Goal: Information Seeking & Learning: Learn about a topic

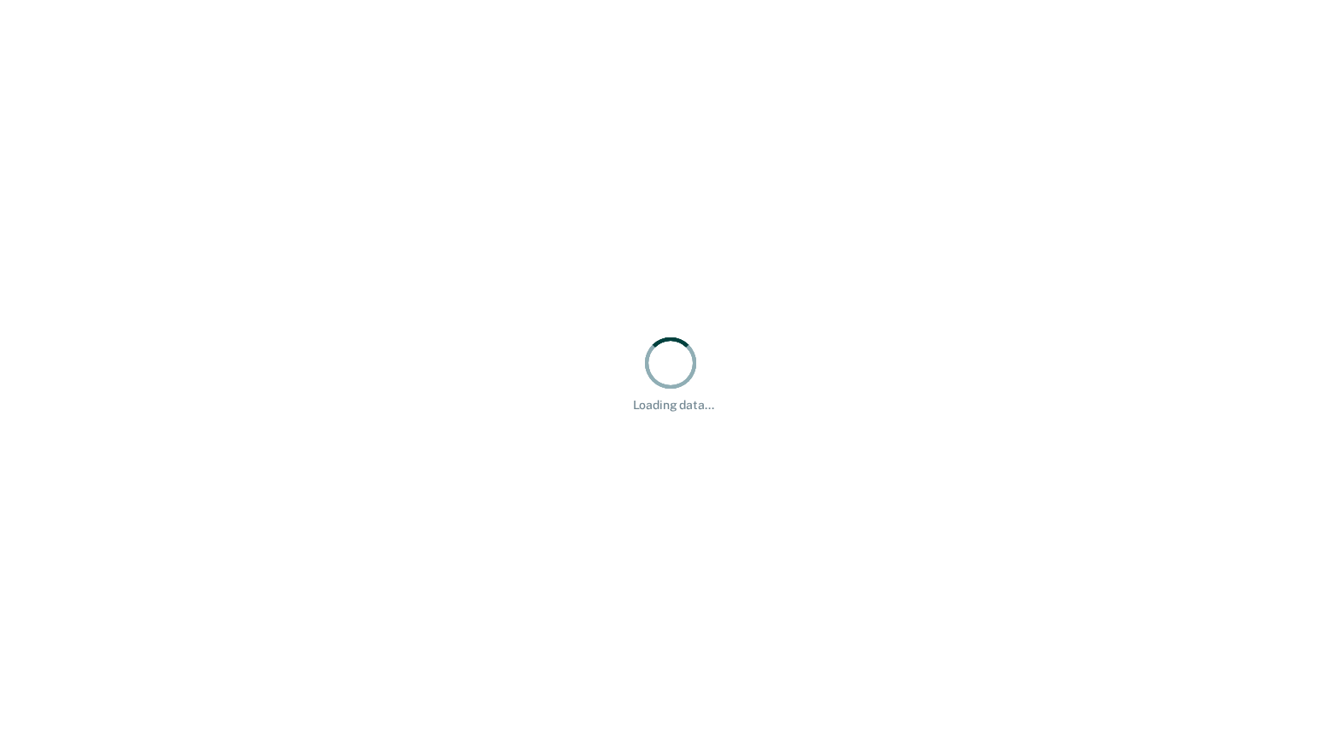
click at [666, 279] on div "Loading data..." at bounding box center [671, 372] width 1342 height 744
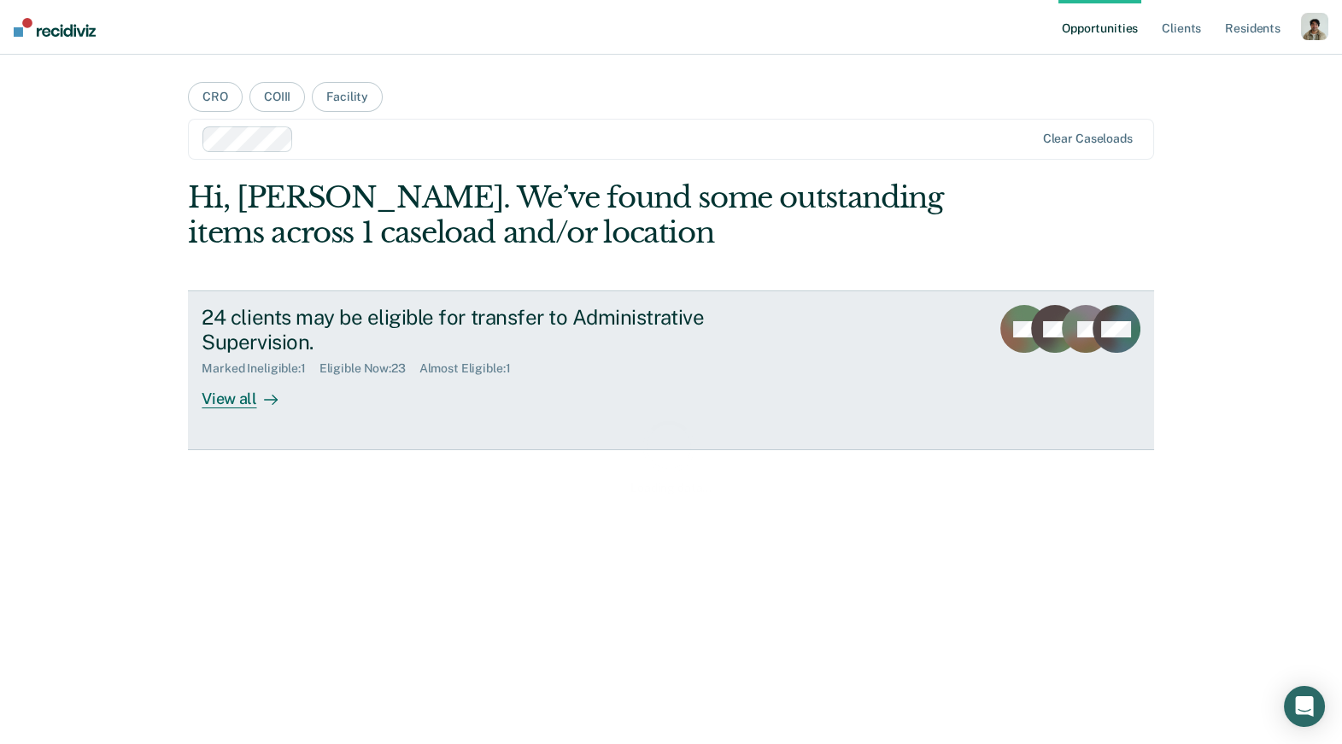
click at [285, 396] on div "View all" at bounding box center [250, 392] width 96 height 33
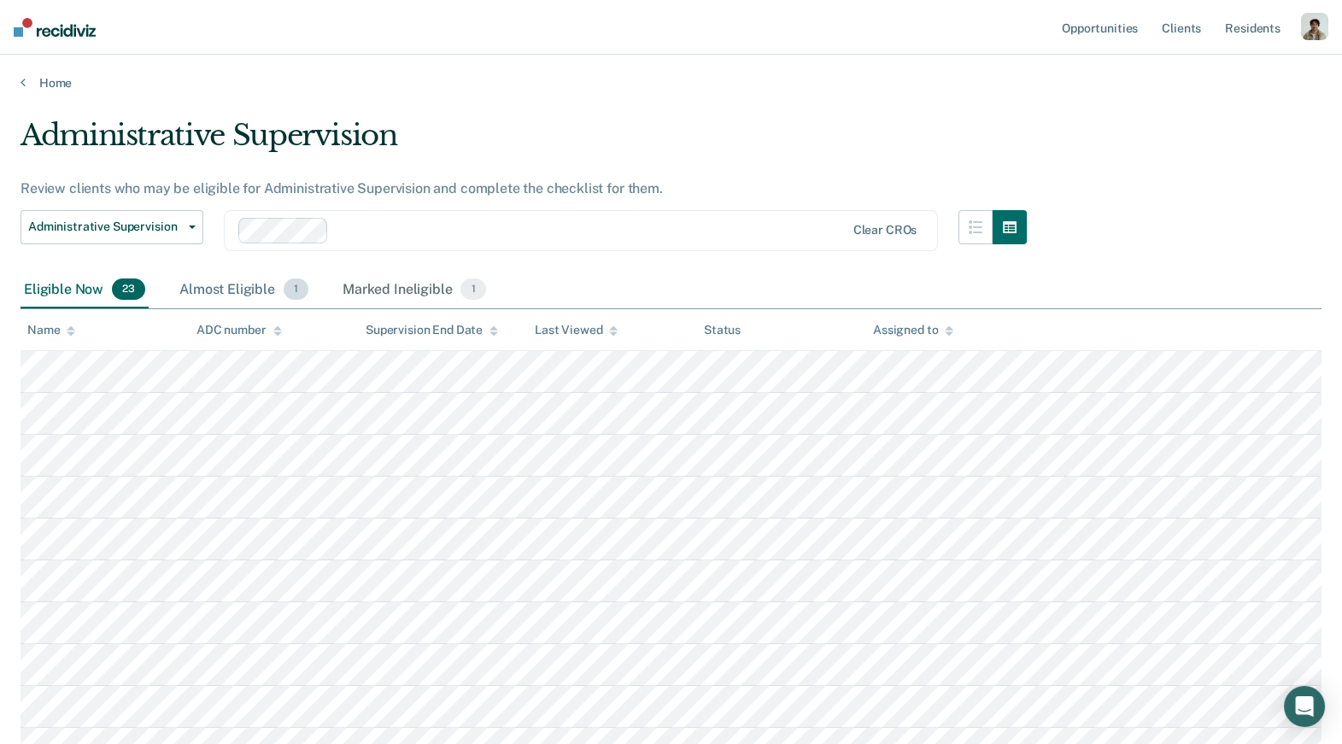
click at [232, 284] on div "Almost Eligible 1" at bounding box center [244, 291] width 136 height 38
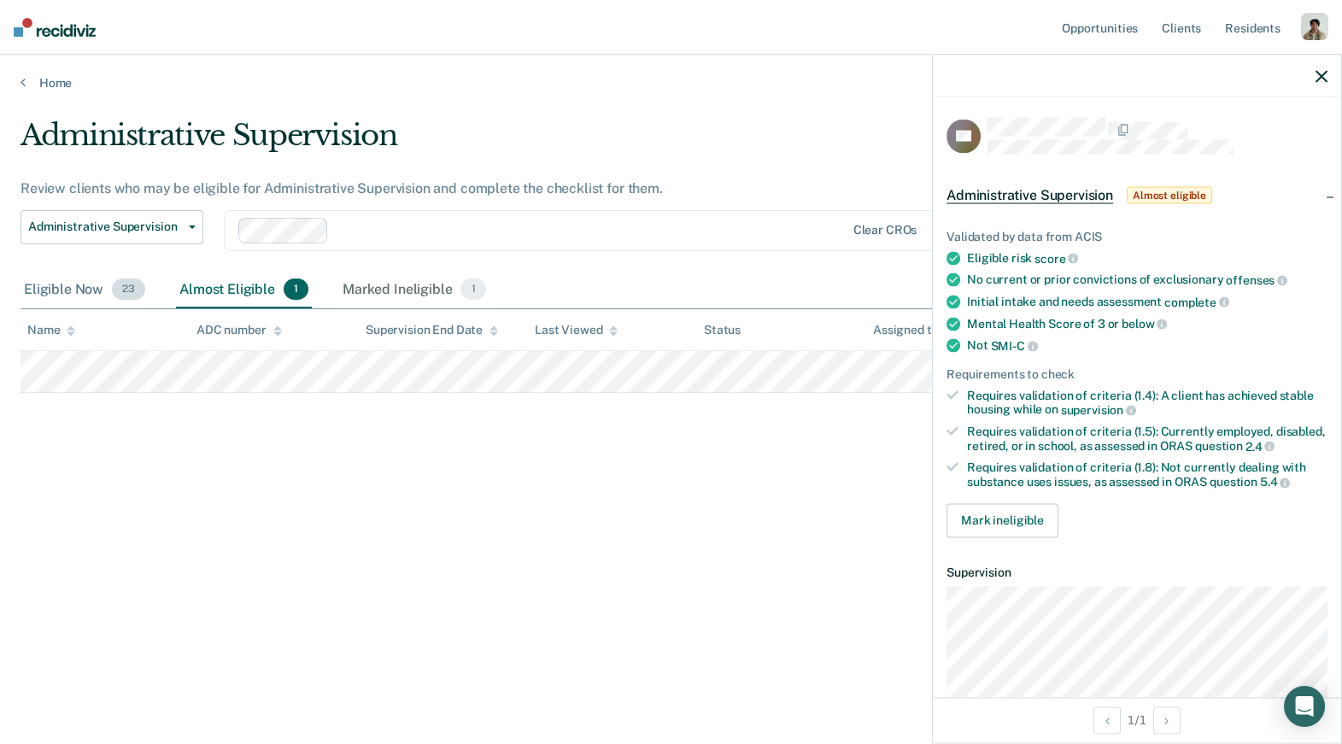
click at [97, 285] on div "Eligible Now 23" at bounding box center [85, 291] width 128 height 38
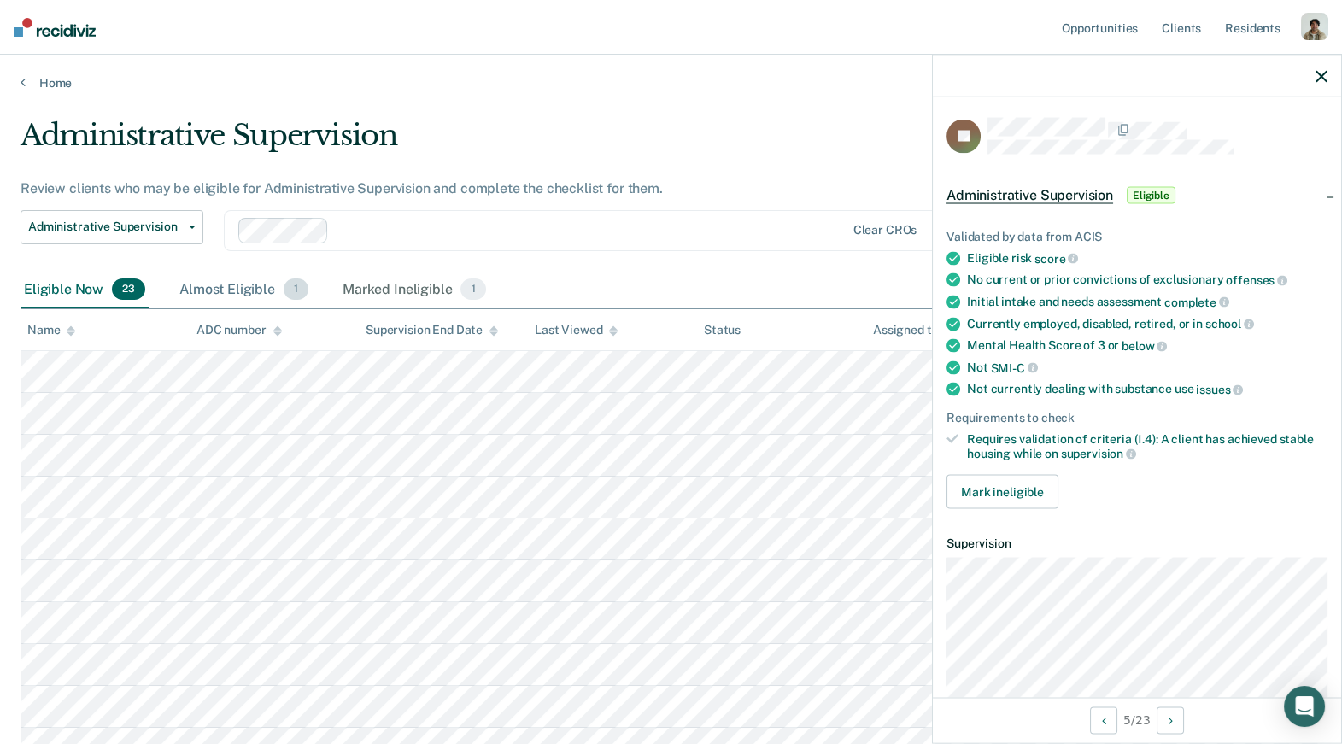
click at [225, 286] on div "Almost Eligible 1" at bounding box center [244, 291] width 136 height 38
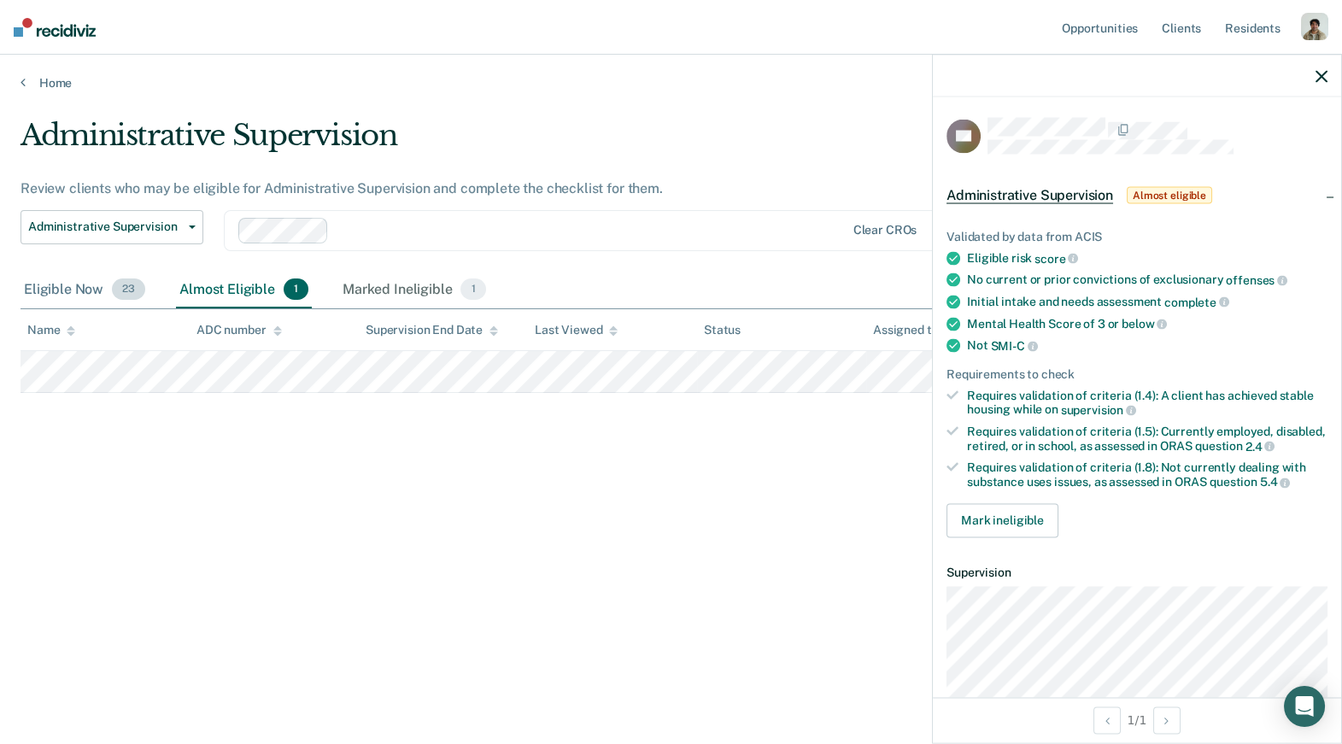
click at [111, 279] on div "Eligible Now 23" at bounding box center [85, 291] width 128 height 38
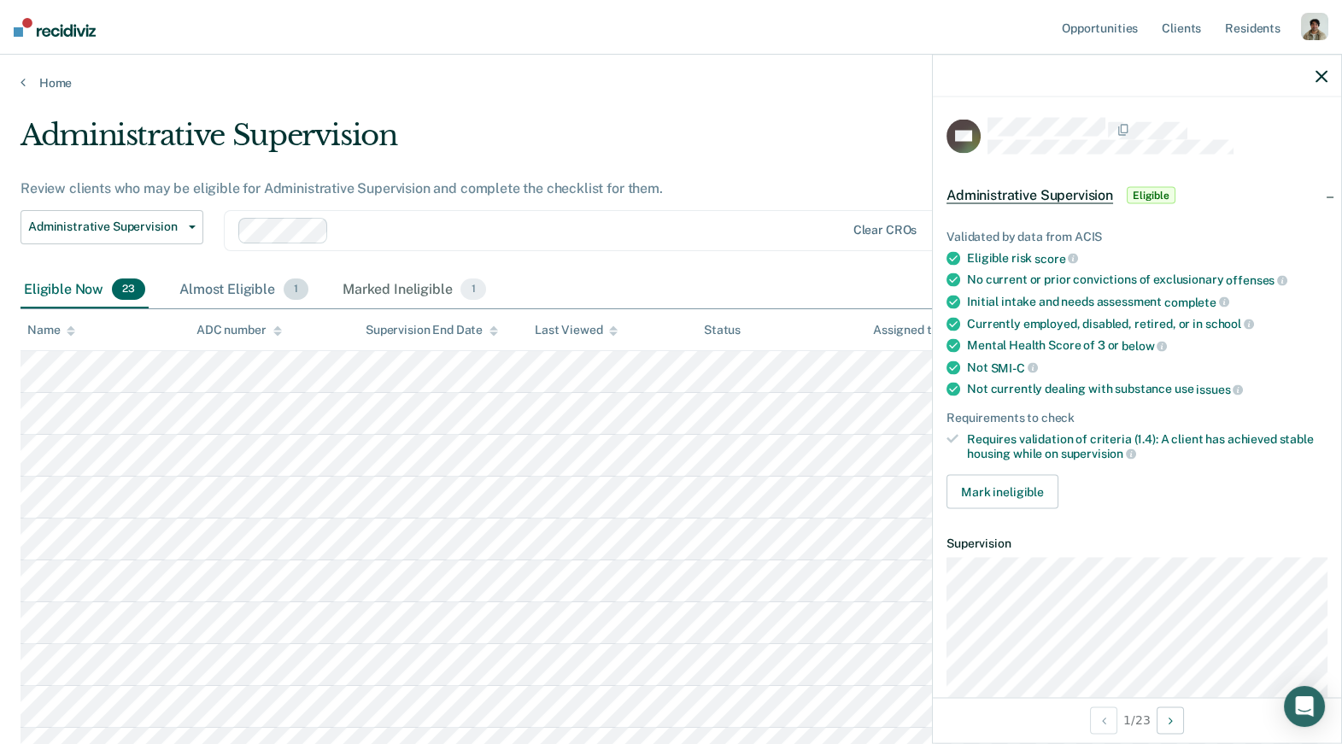
click at [227, 283] on div "Almost Eligible 1" at bounding box center [244, 291] width 136 height 38
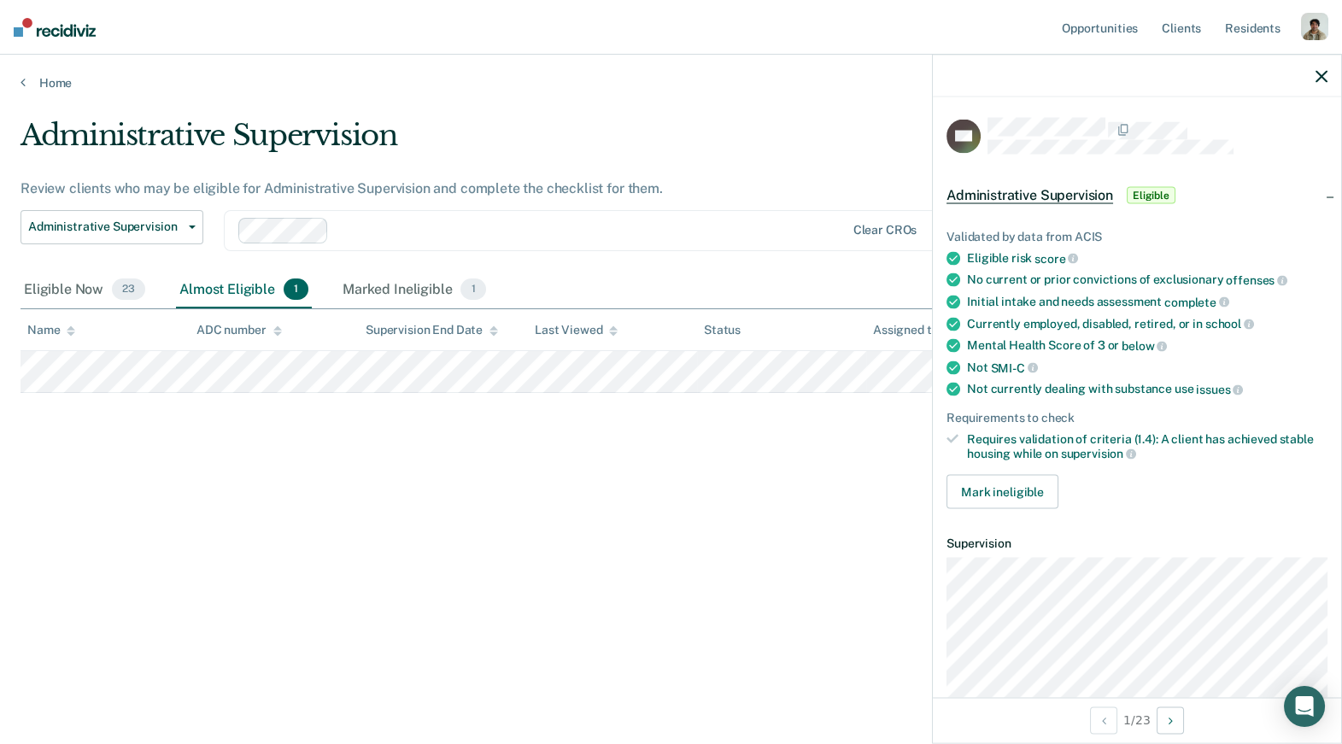
click at [116, 412] on div "Administrative Supervision Review clients who may be eligible for Administrativ…" at bounding box center [671, 367] width 1301 height 498
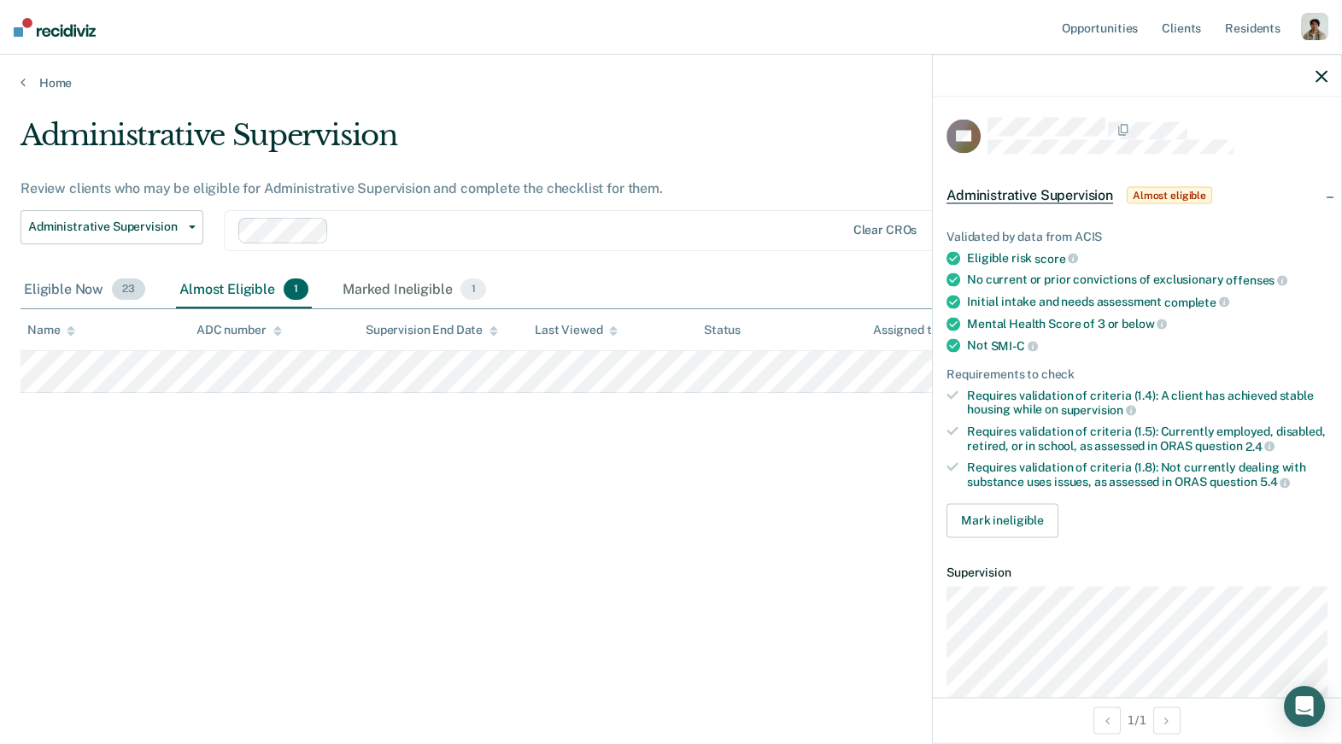
click at [68, 297] on div "Eligible Now 23" at bounding box center [85, 291] width 128 height 38
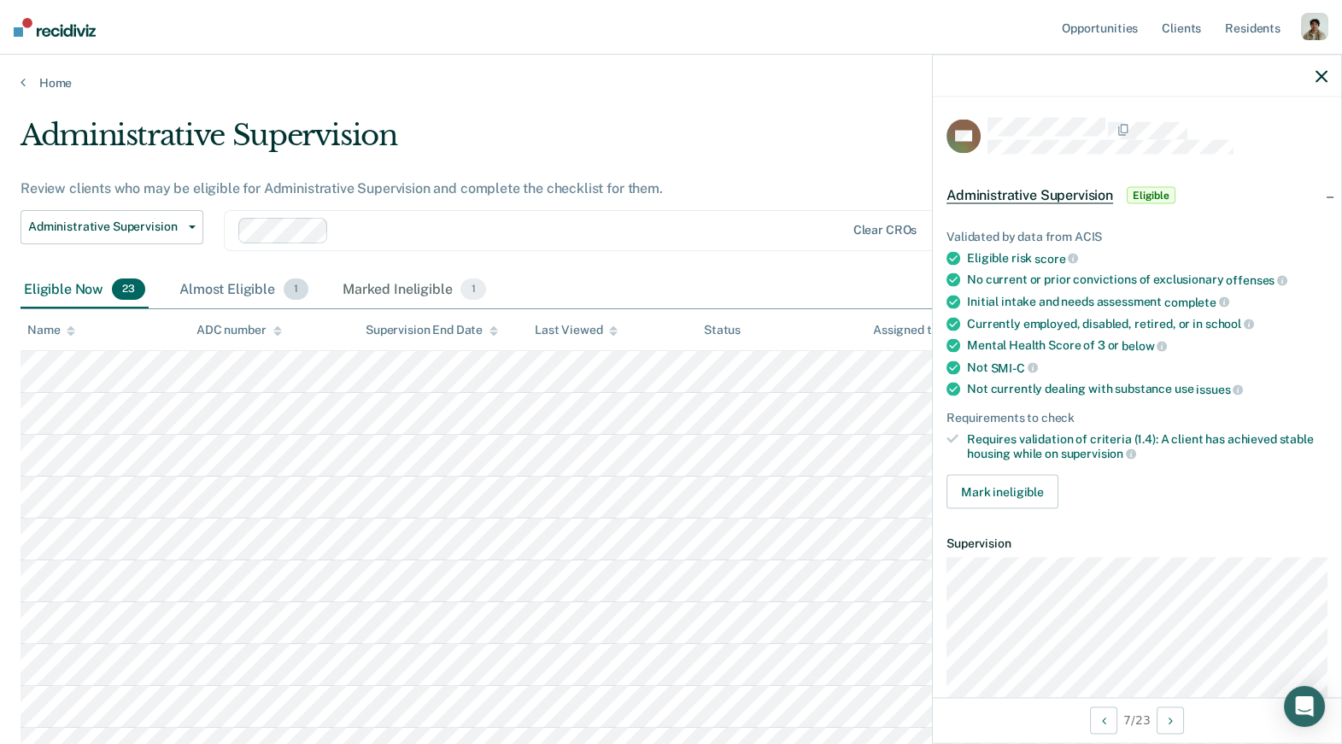
click at [208, 284] on div "Almost Eligible 1" at bounding box center [244, 291] width 136 height 38
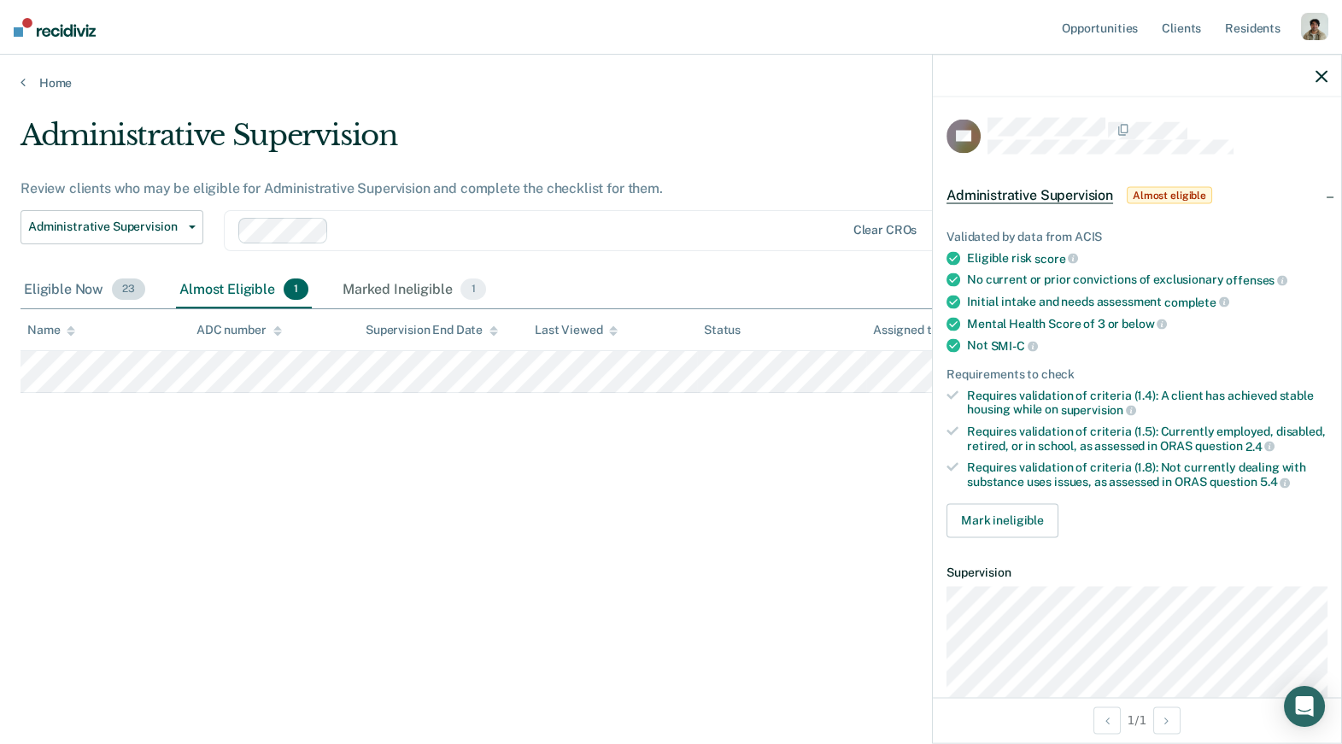
click at [68, 285] on div "Eligible Now 23" at bounding box center [85, 291] width 128 height 38
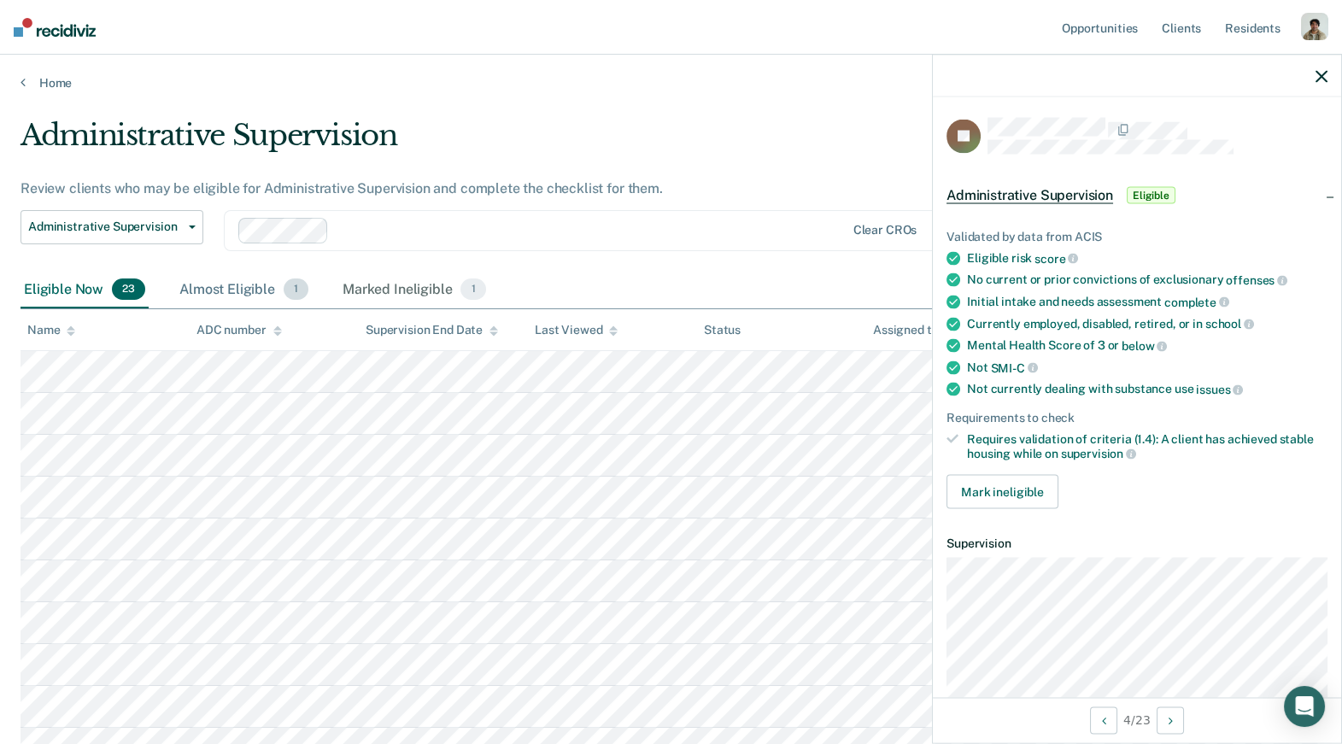
click at [221, 284] on div "Almost Eligible 1" at bounding box center [244, 291] width 136 height 38
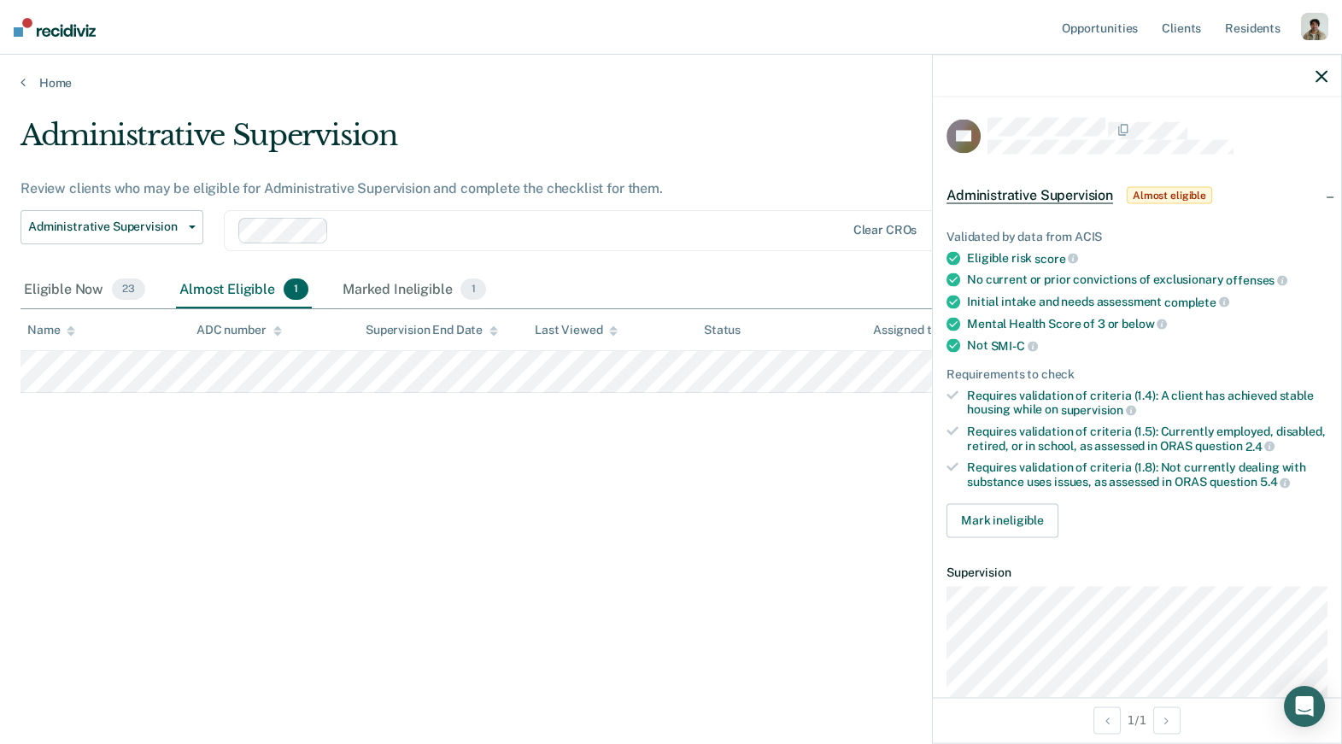
click at [340, 243] on div "Clear CROs" at bounding box center [581, 230] width 714 height 41
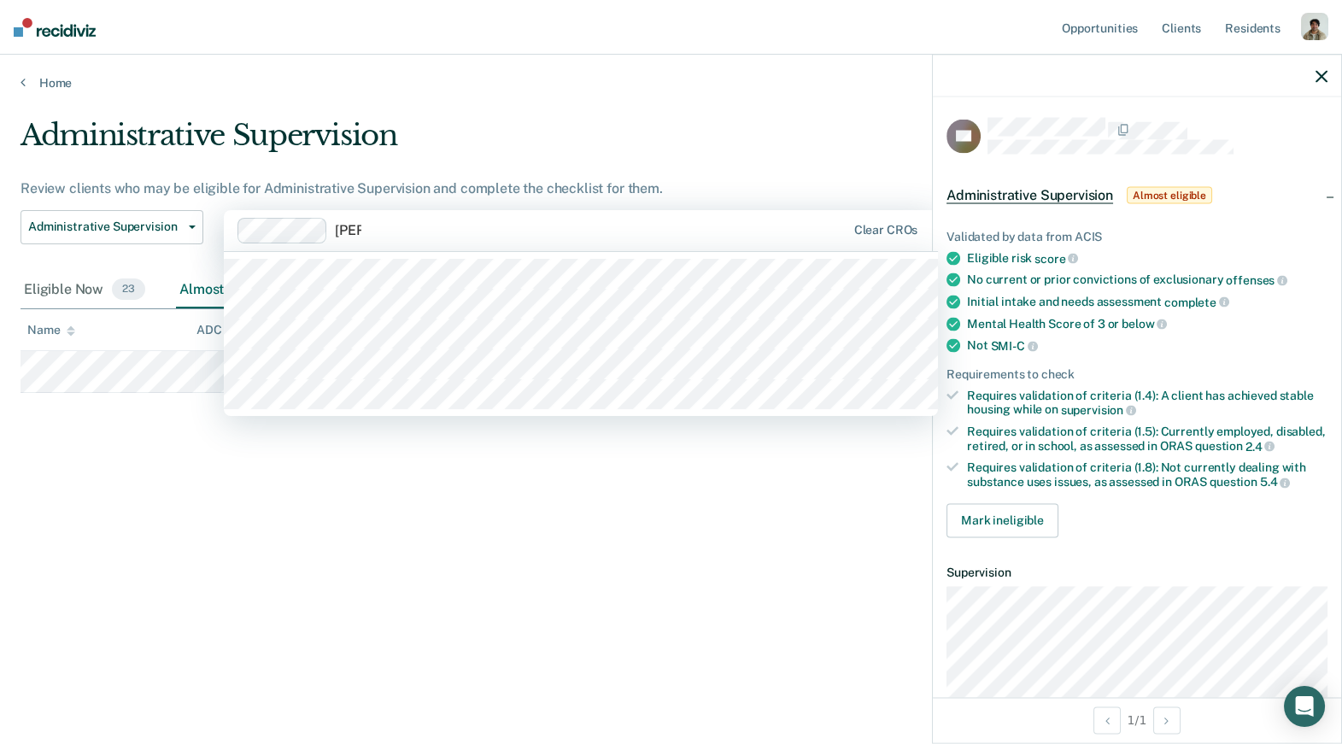
type input "anna"
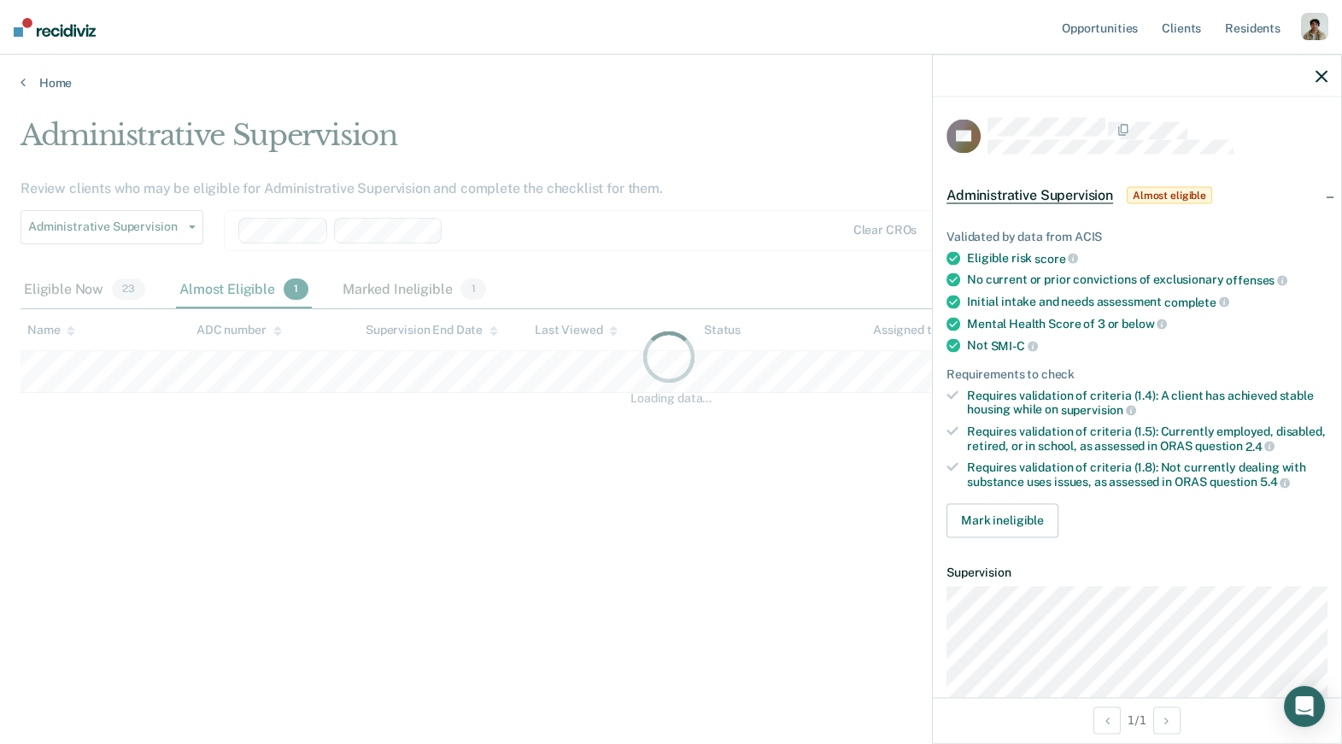
click at [311, 233] on div "Loading data..." at bounding box center [671, 367] width 1301 height 498
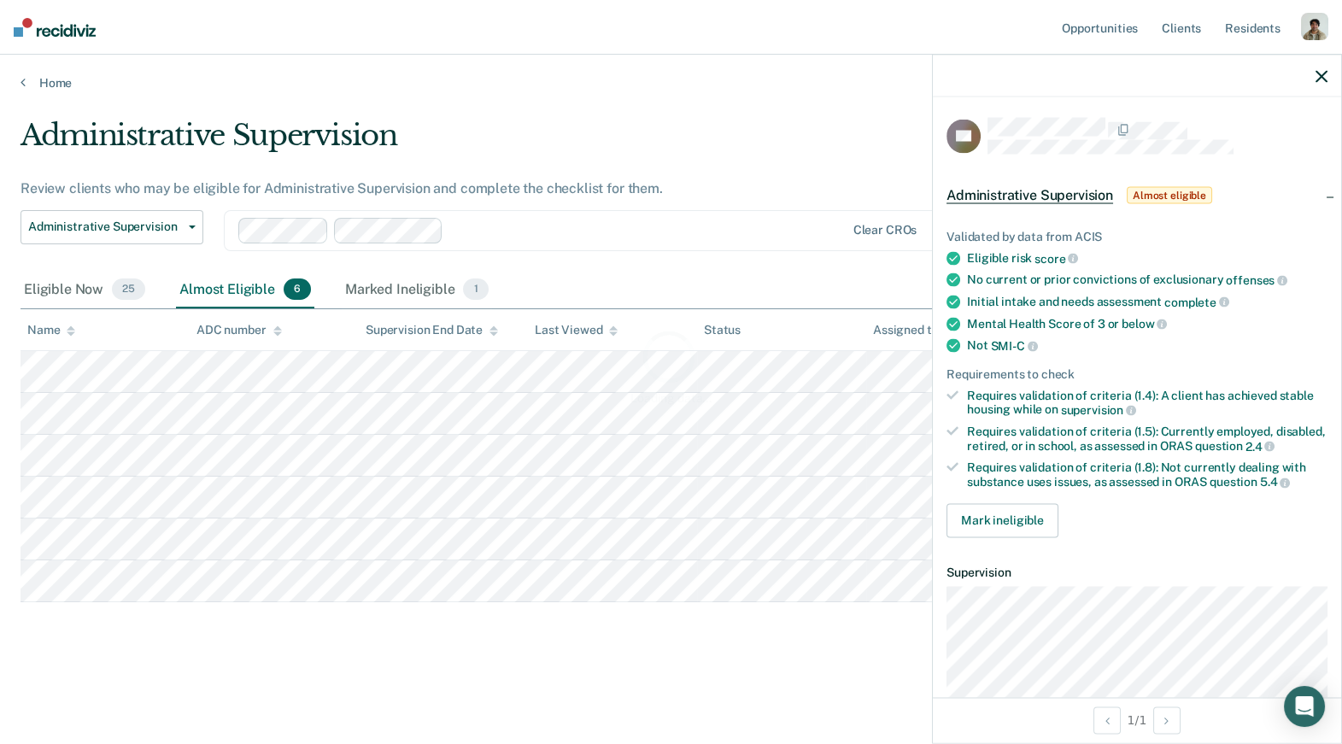
click at [310, 226] on div "Loading data..." at bounding box center [671, 367] width 1301 height 498
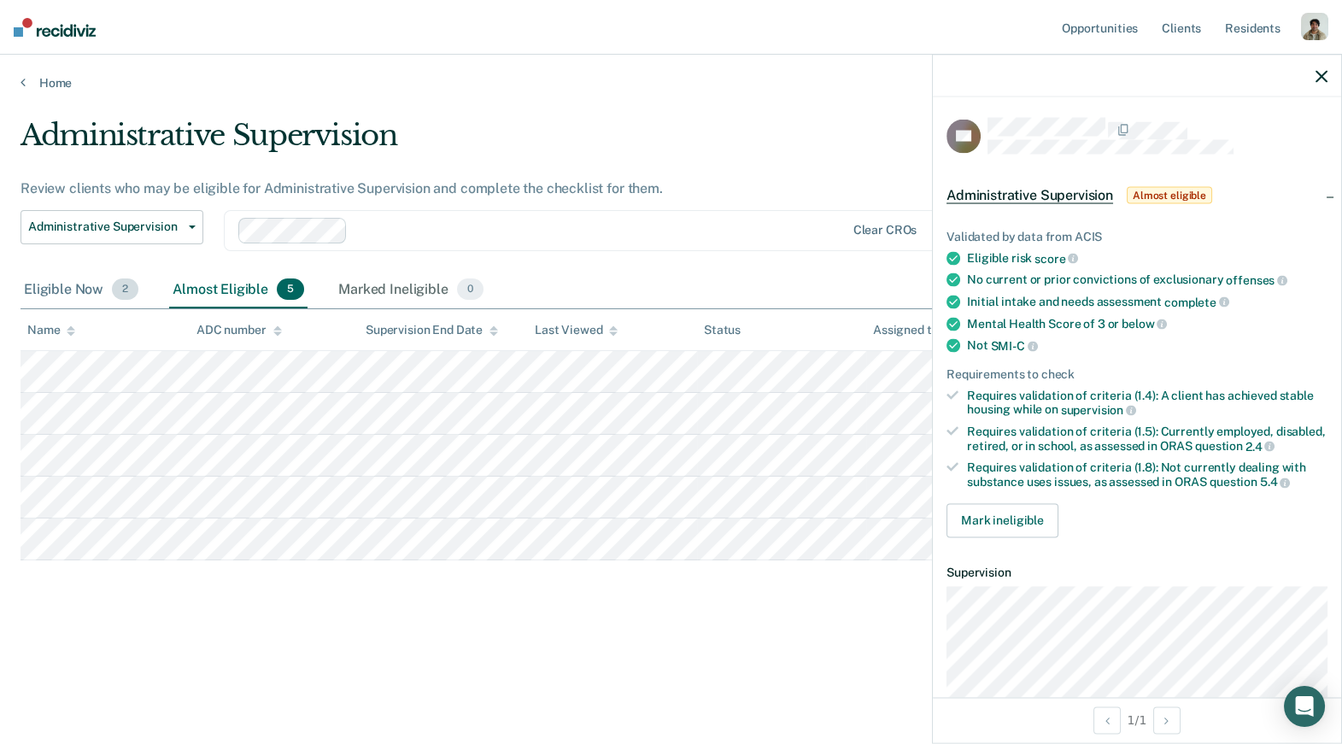
click at [106, 277] on div "Eligible Now 2" at bounding box center [81, 291] width 121 height 38
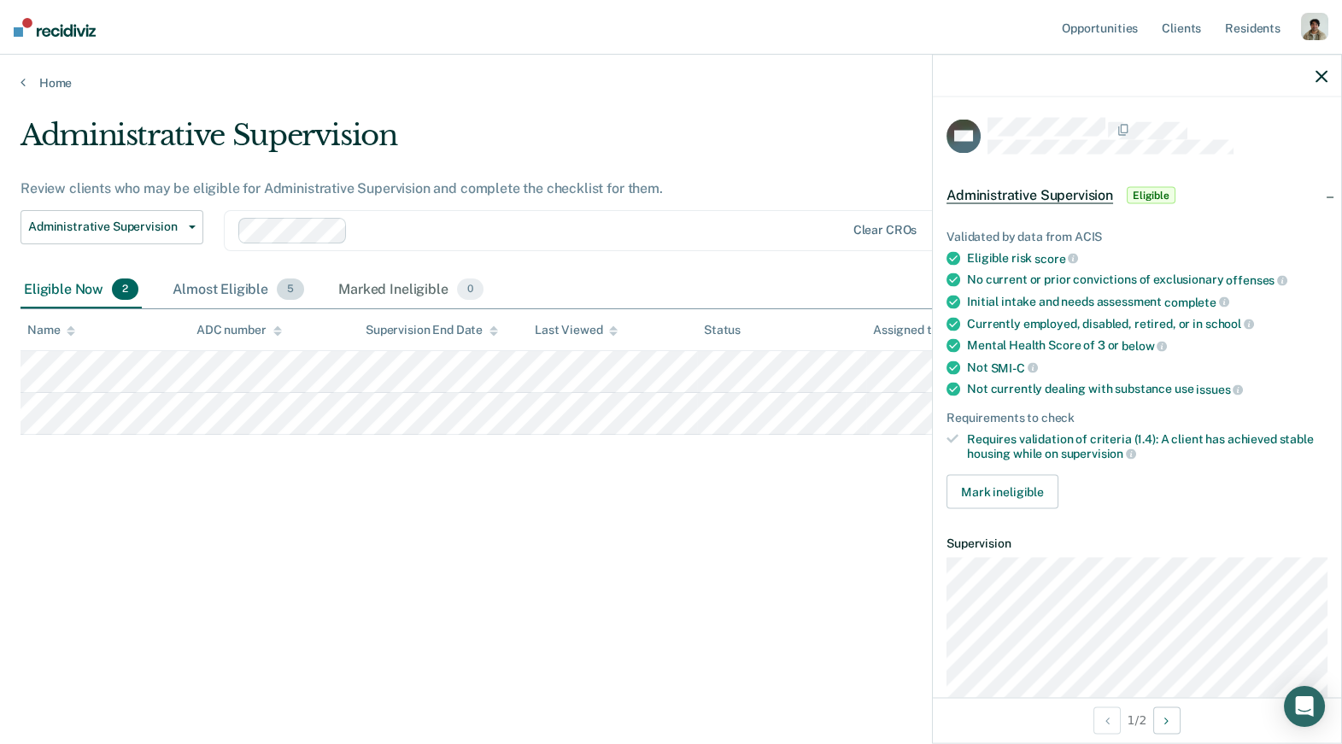
click at [269, 279] on div "Almost Eligible 5" at bounding box center [238, 291] width 138 height 38
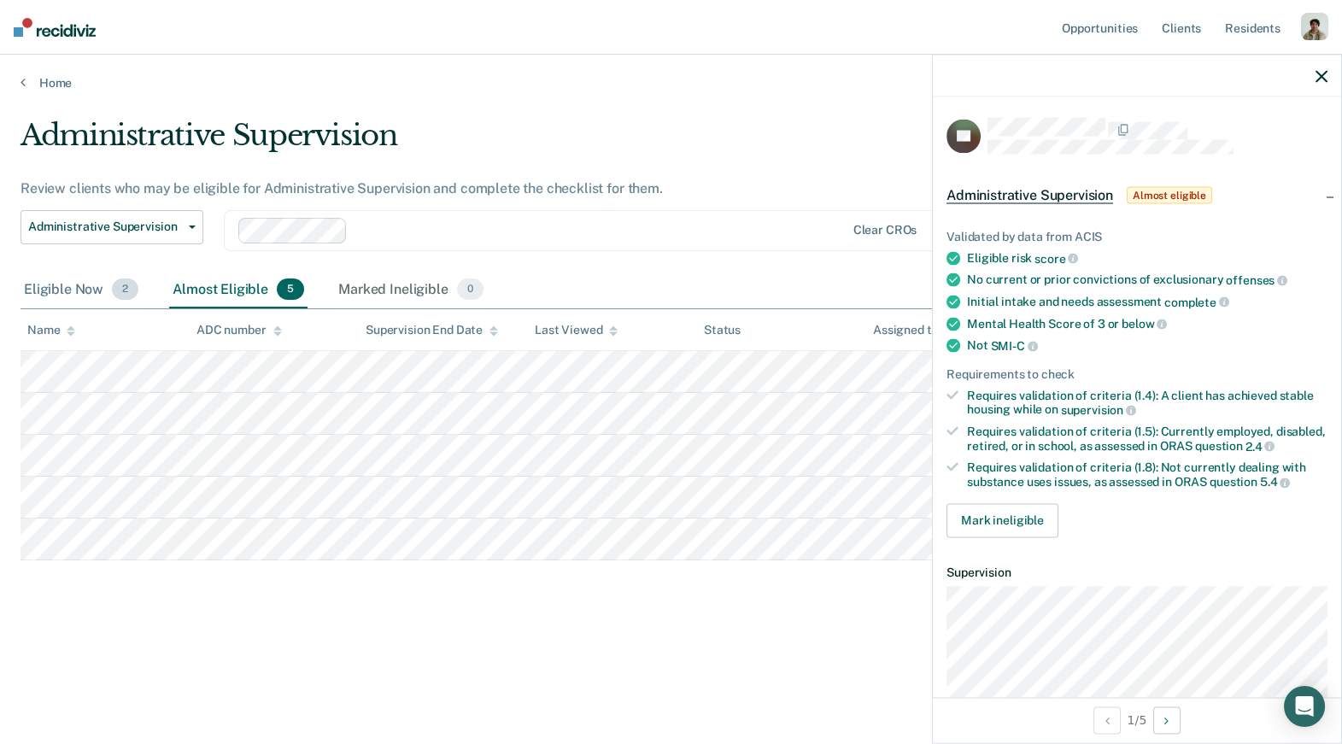
click at [52, 290] on div "Eligible Now 2" at bounding box center [81, 291] width 121 height 38
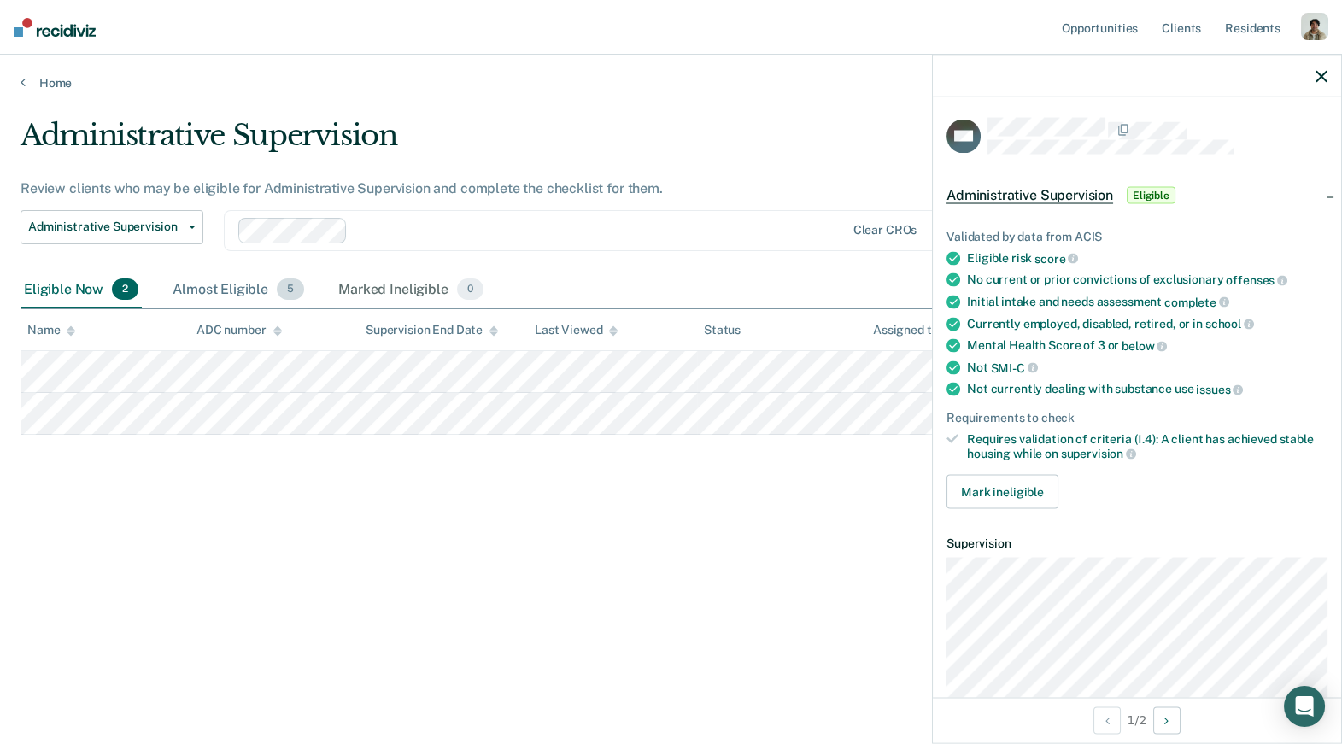
click at [203, 289] on div "Almost Eligible 5" at bounding box center [238, 291] width 138 height 38
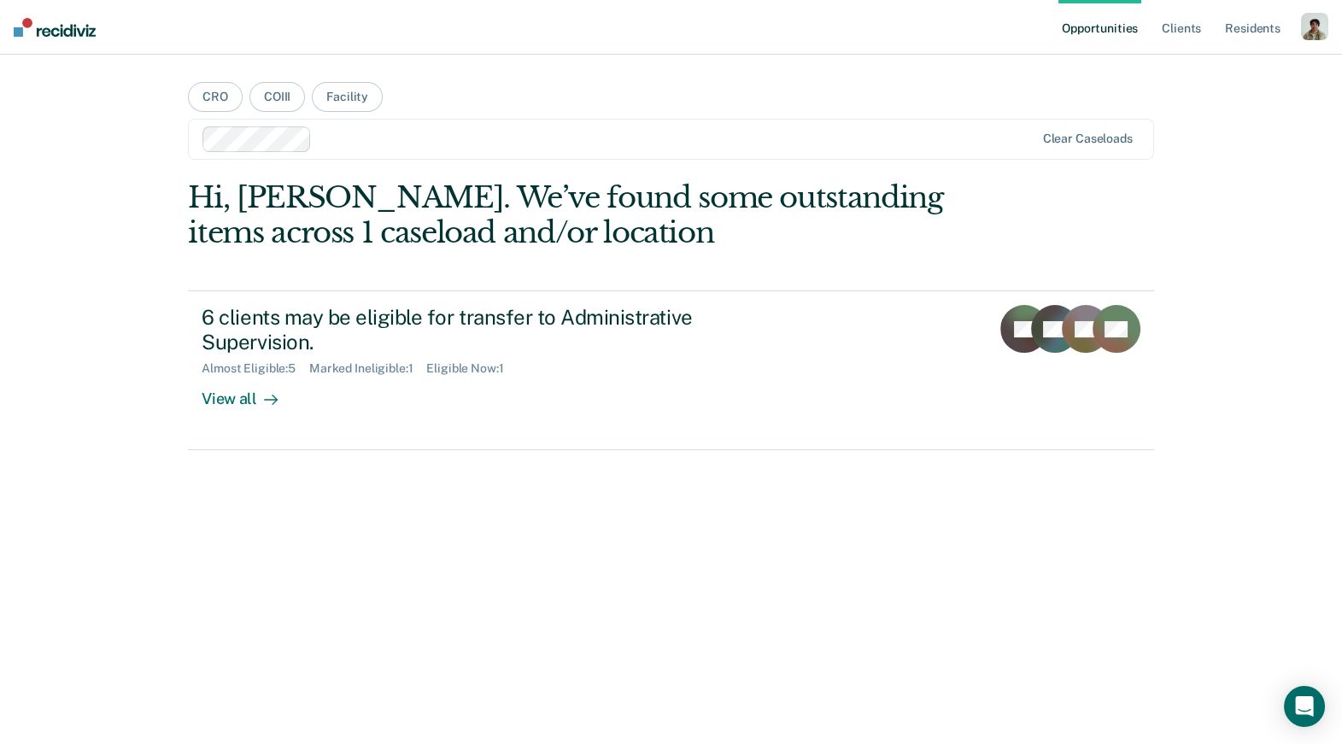
click at [256, 462] on div "Hi, Shalin. We’ve found some outstanding items across 1 caseload and/or locatio…" at bounding box center [671, 456] width 966 height 553
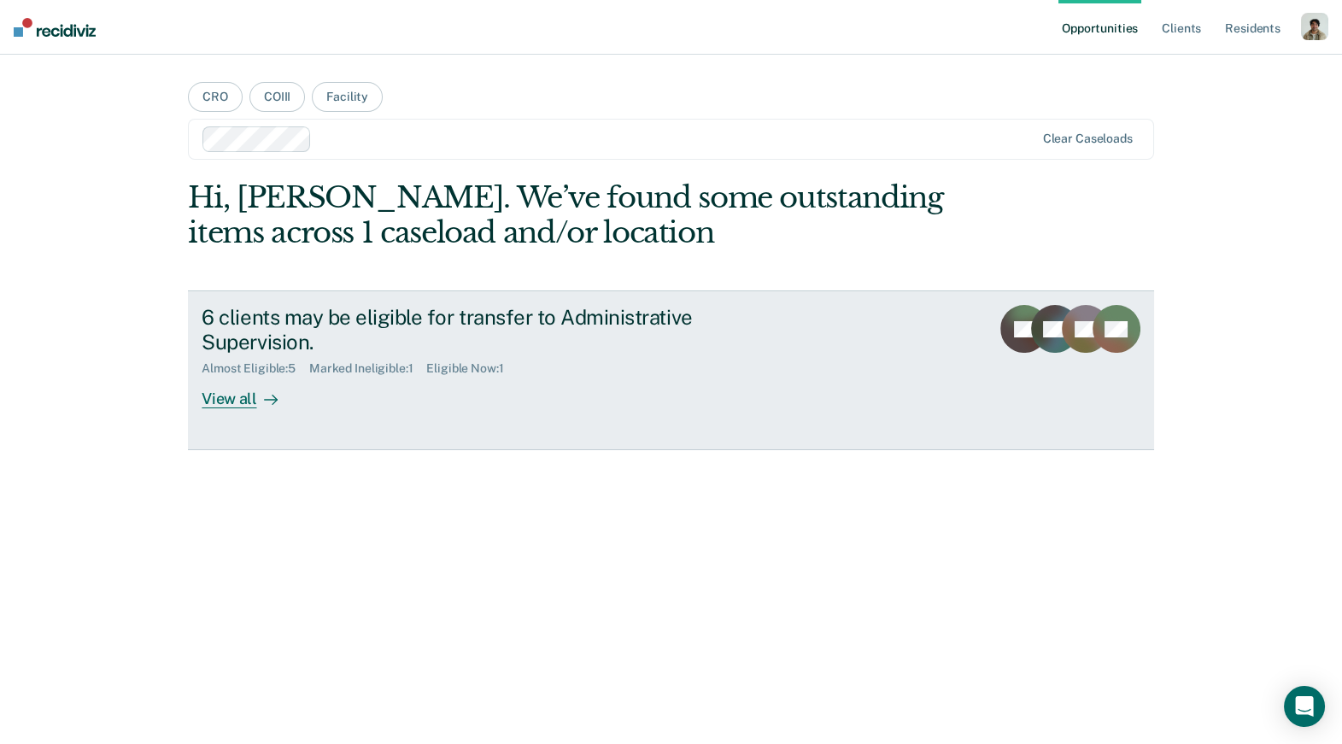
click at [297, 395] on div "View all" at bounding box center [250, 392] width 96 height 33
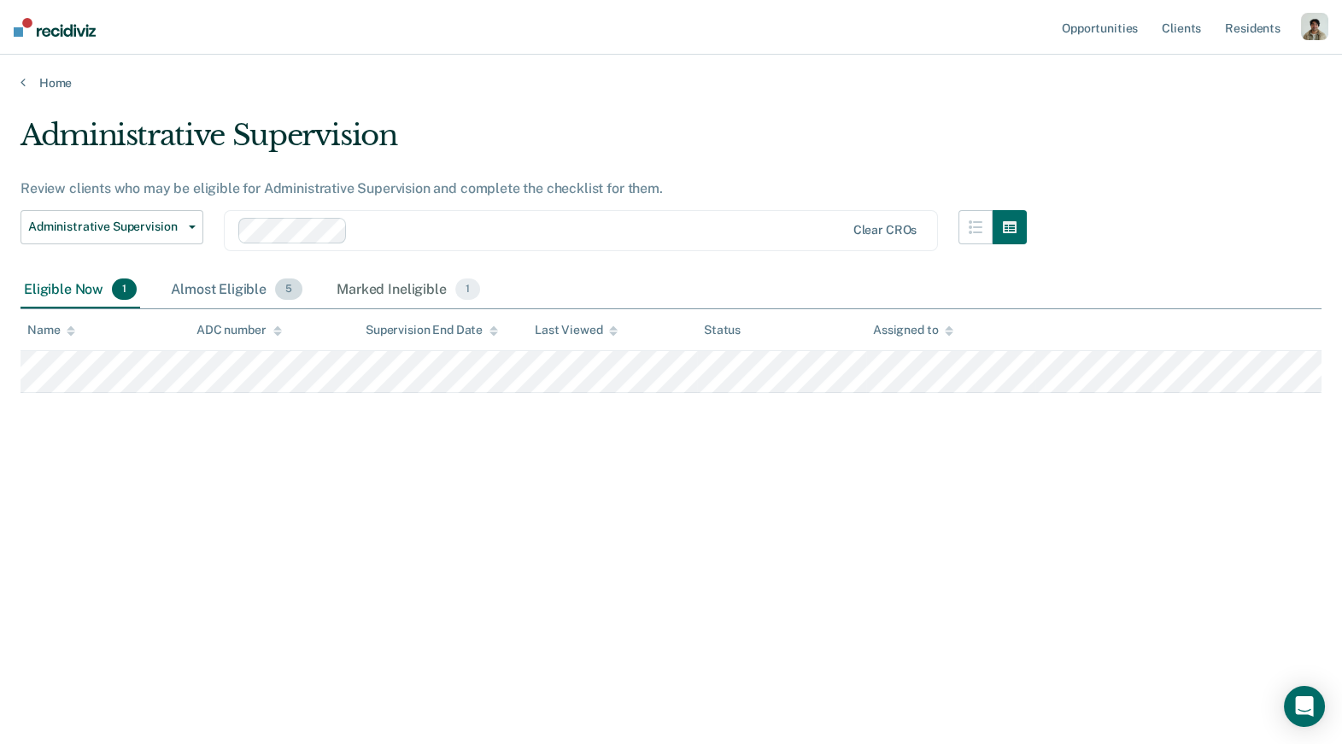
click at [260, 285] on div "Almost Eligible 5" at bounding box center [236, 291] width 138 height 38
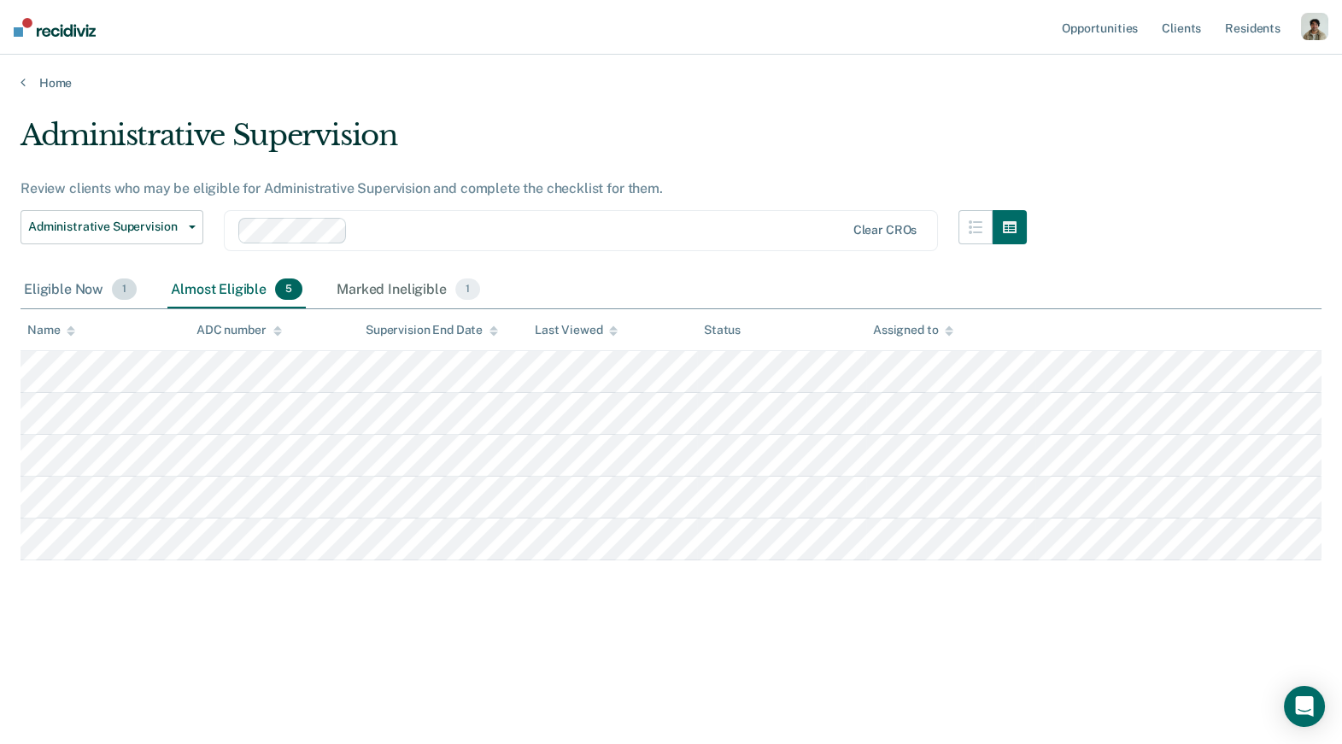
click at [104, 280] on div "Eligible Now 1" at bounding box center [81, 291] width 120 height 38
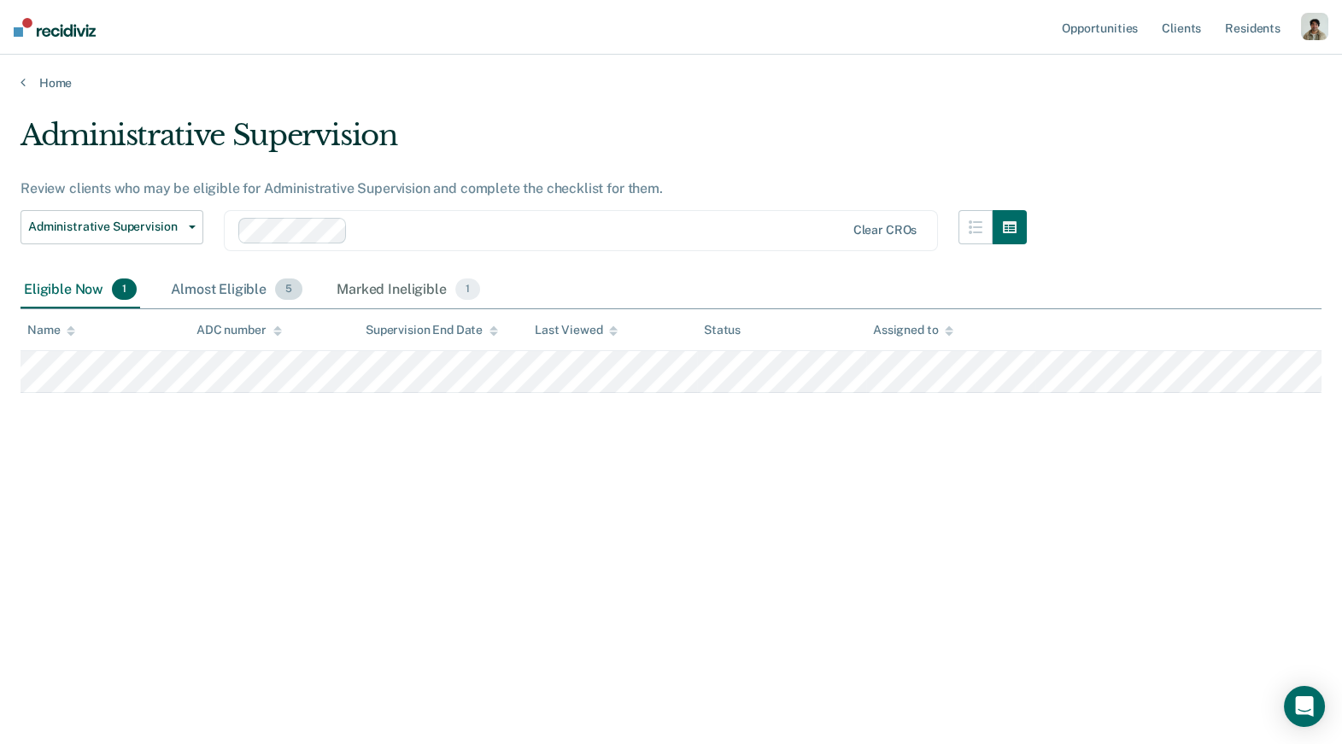
click at [275, 284] on span "5" at bounding box center [288, 290] width 27 height 22
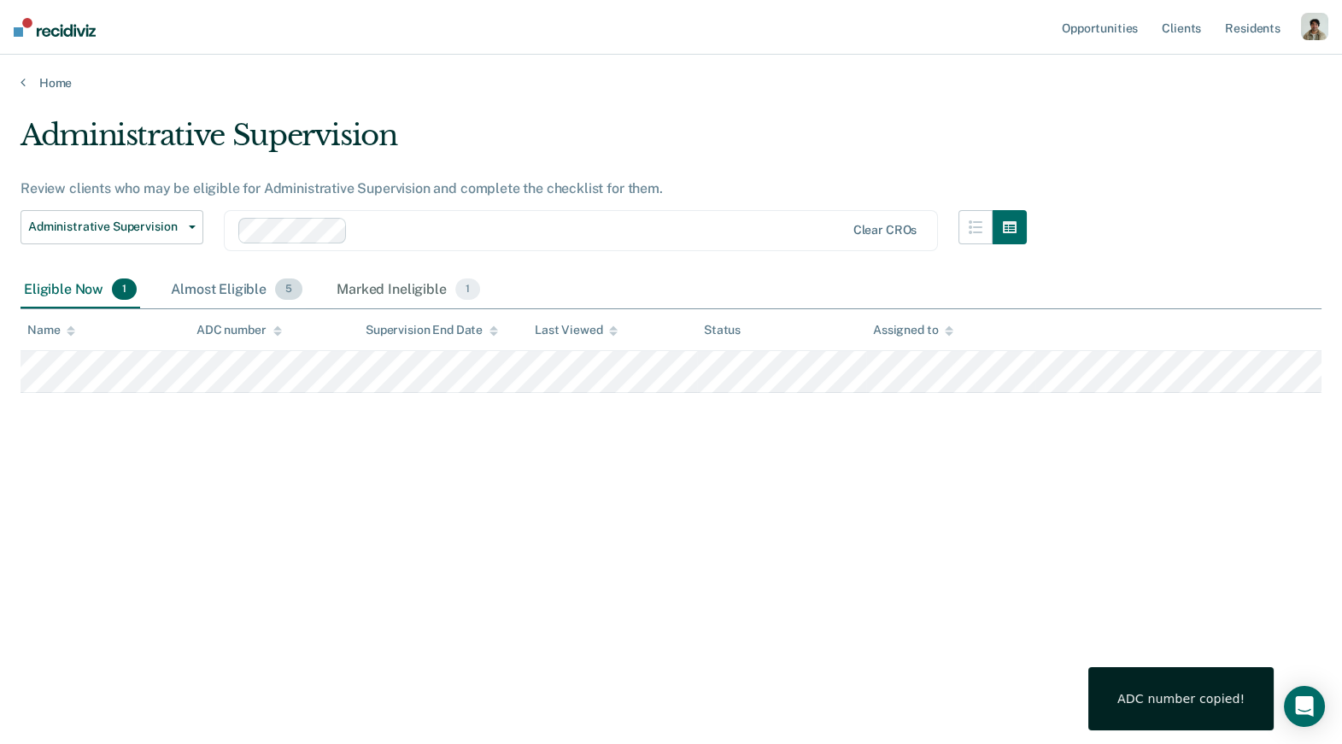
click at [220, 287] on div "Almost Eligible 5" at bounding box center [236, 291] width 138 height 38
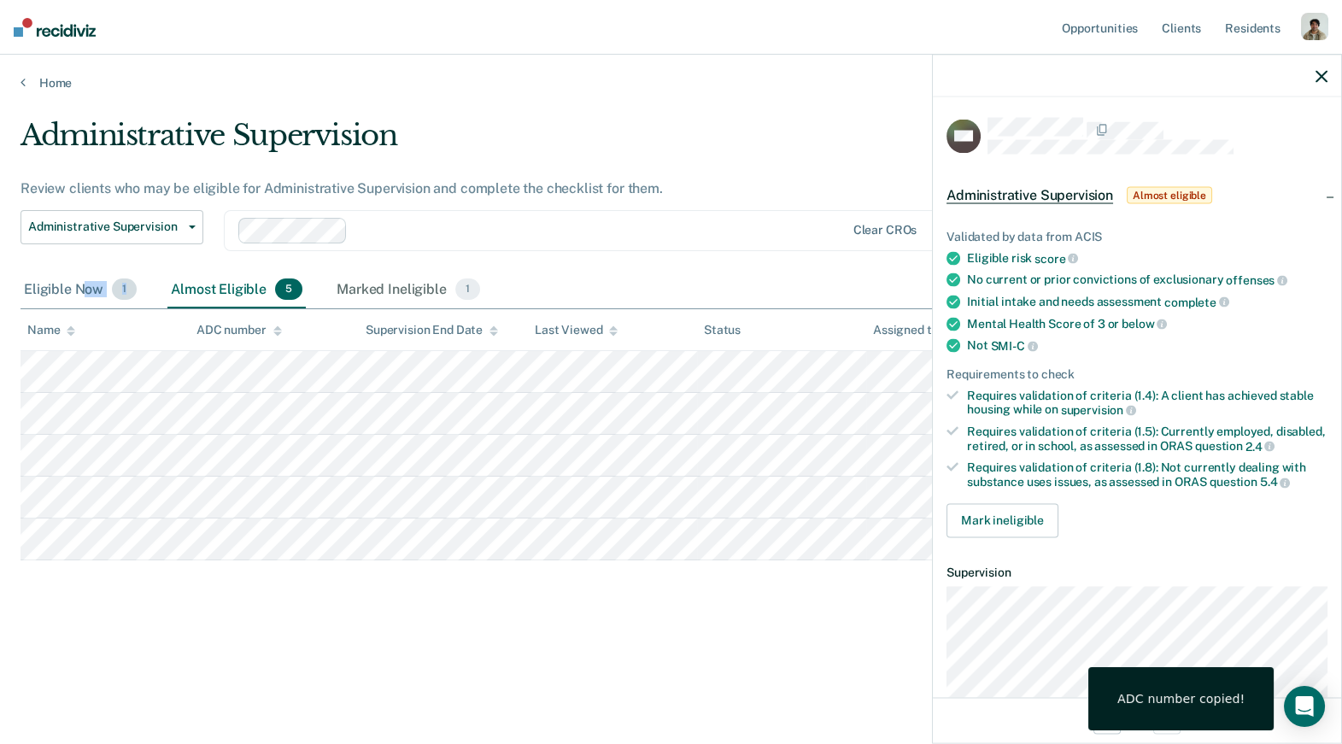
click at [82, 297] on div "Eligible Now 1" at bounding box center [81, 291] width 120 height 38
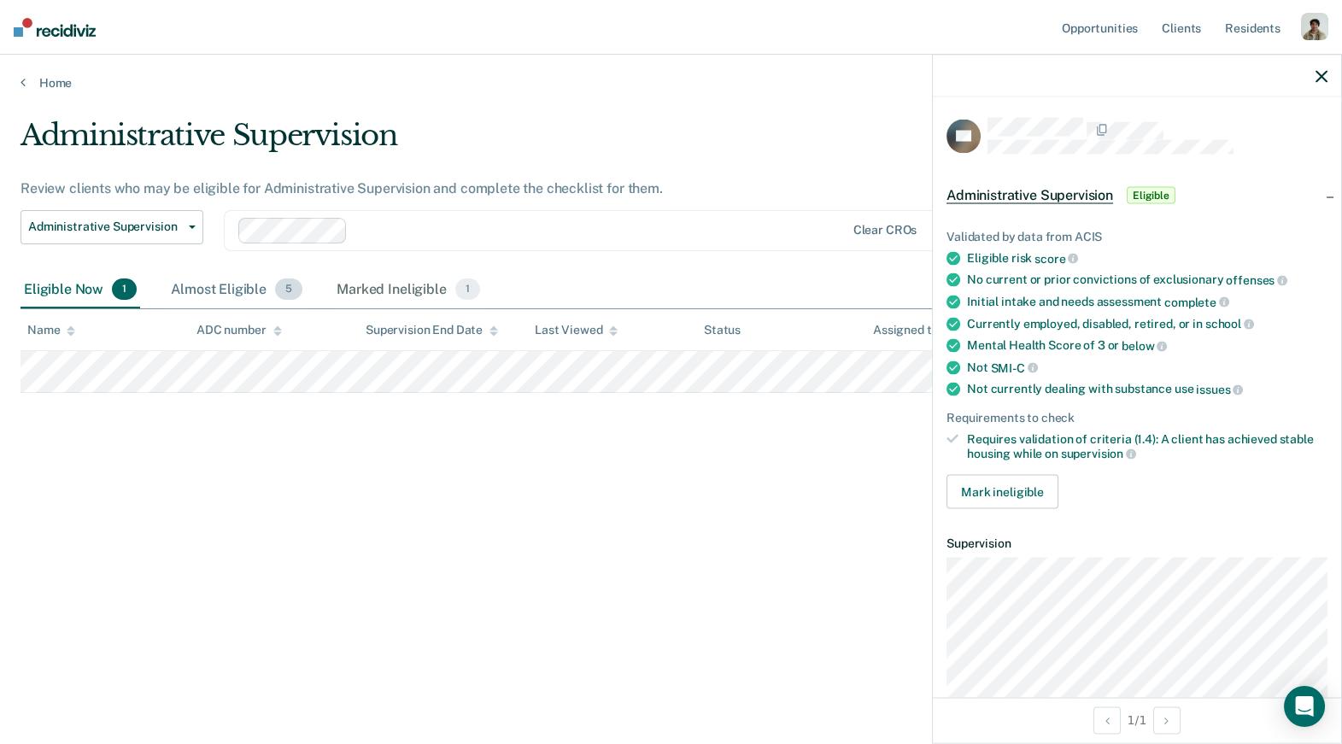
click at [247, 291] on div "Almost Eligible 5" at bounding box center [236, 291] width 138 height 38
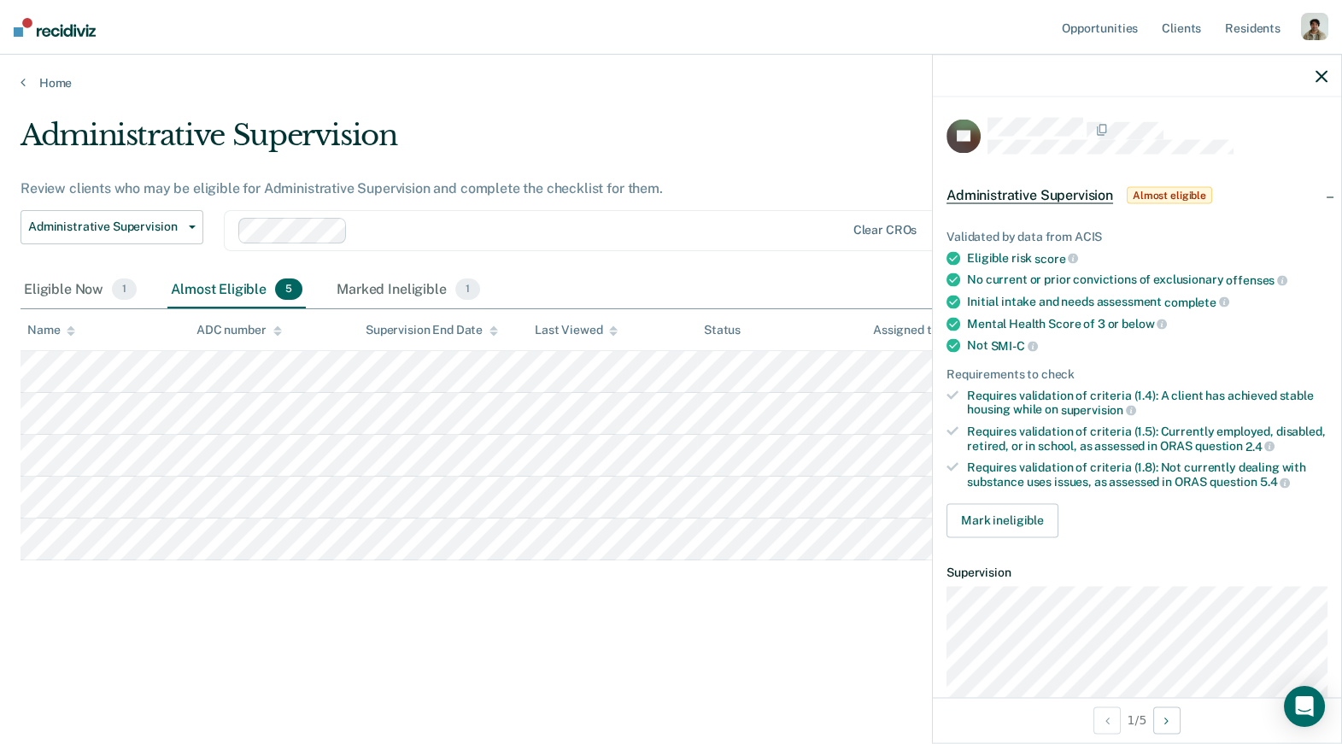
click at [1323, 70] on icon "button" at bounding box center [1322, 76] width 12 height 12
